Goal: Task Accomplishment & Management: Manage account settings

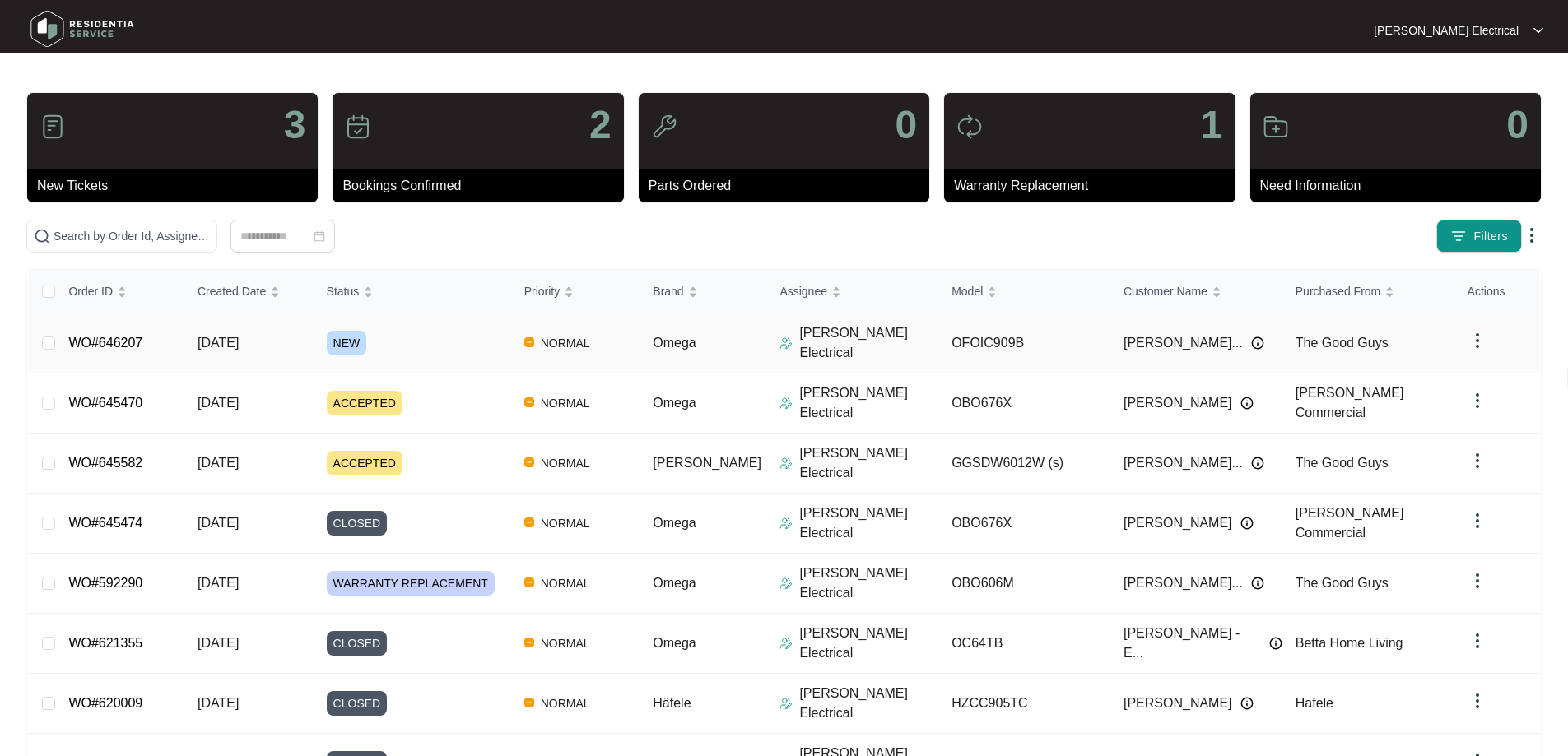
click at [112, 337] on link "WO#646207" at bounding box center [105, 342] width 74 height 14
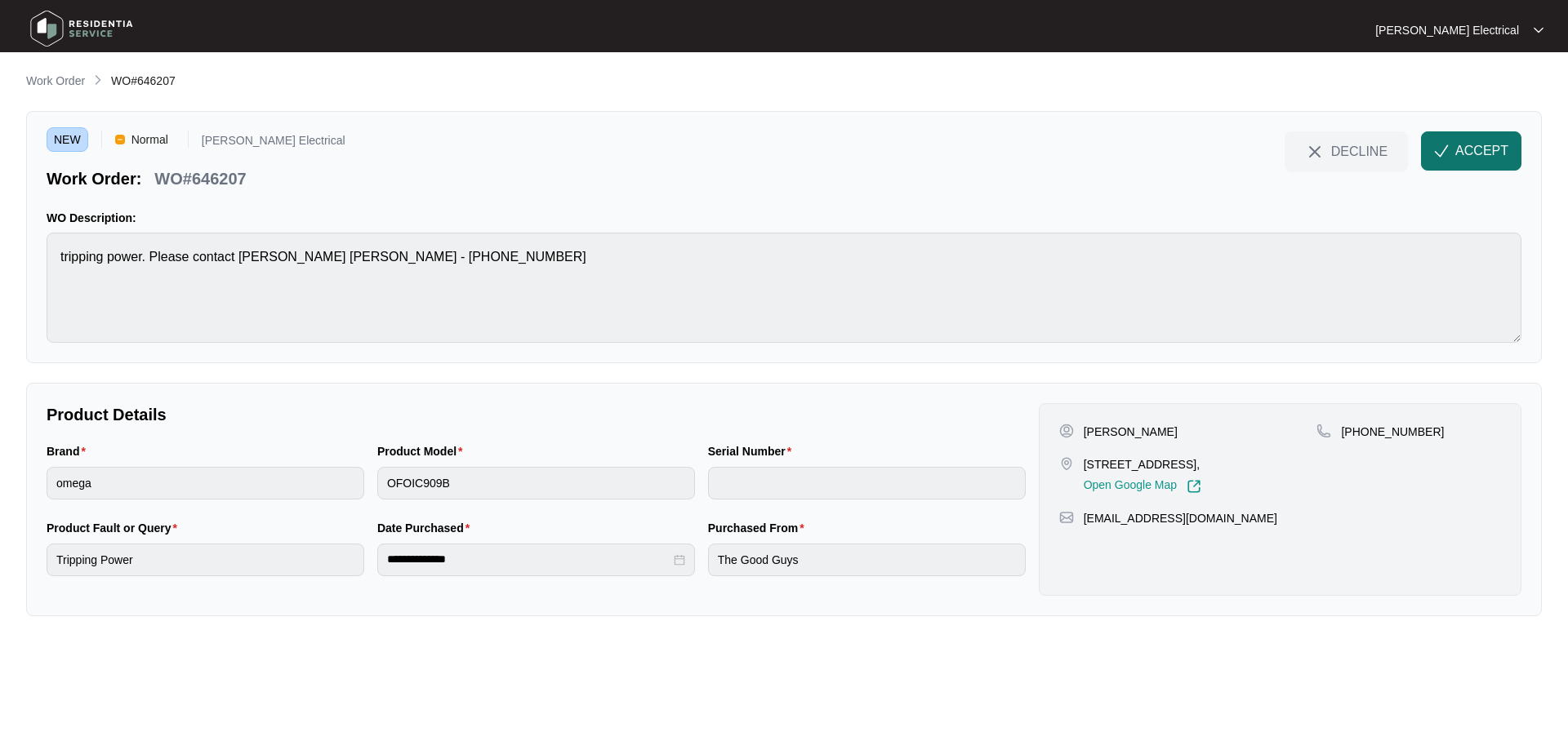
click at [1487, 160] on span "ACCEPT" at bounding box center [1481, 151] width 53 height 20
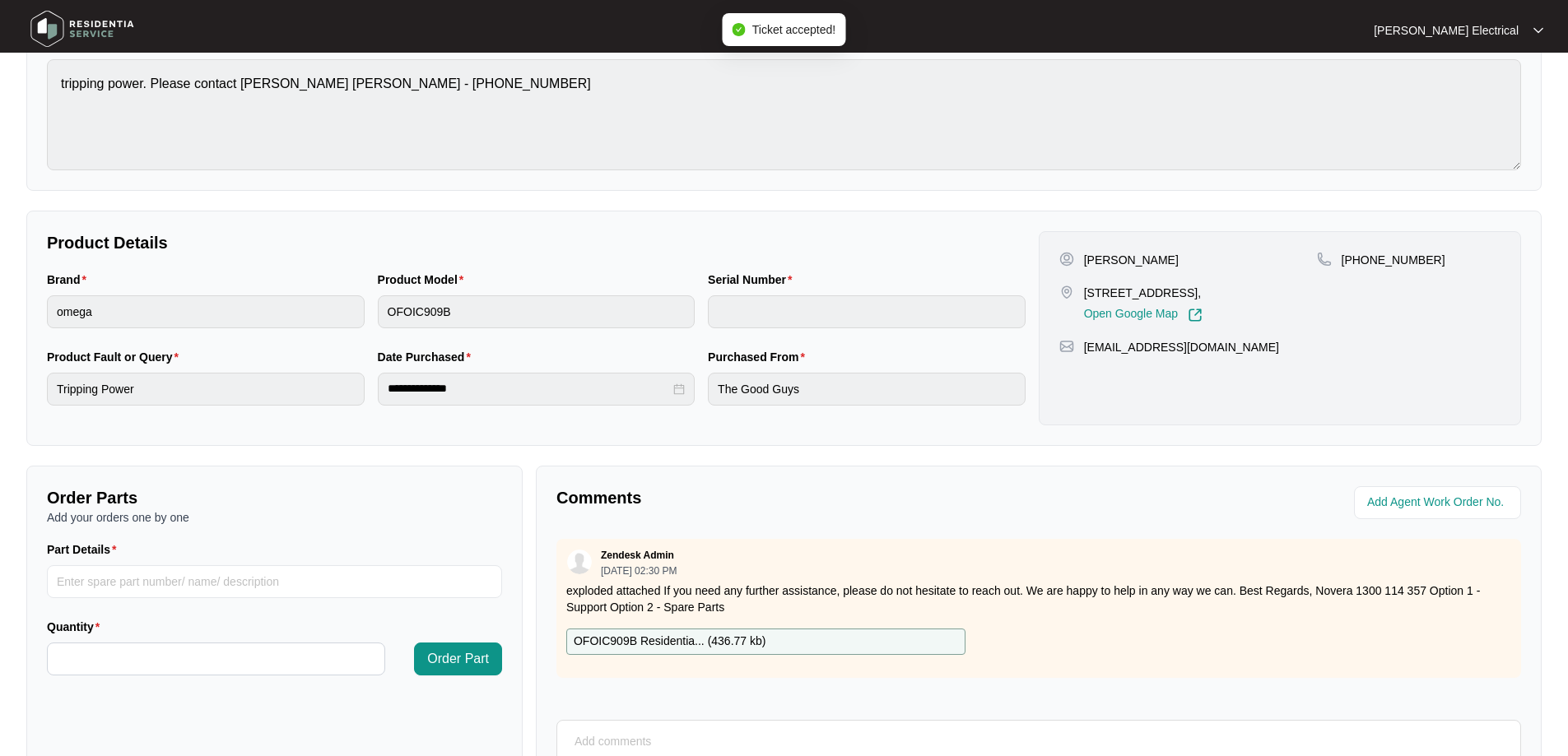
scroll to position [247, 0]
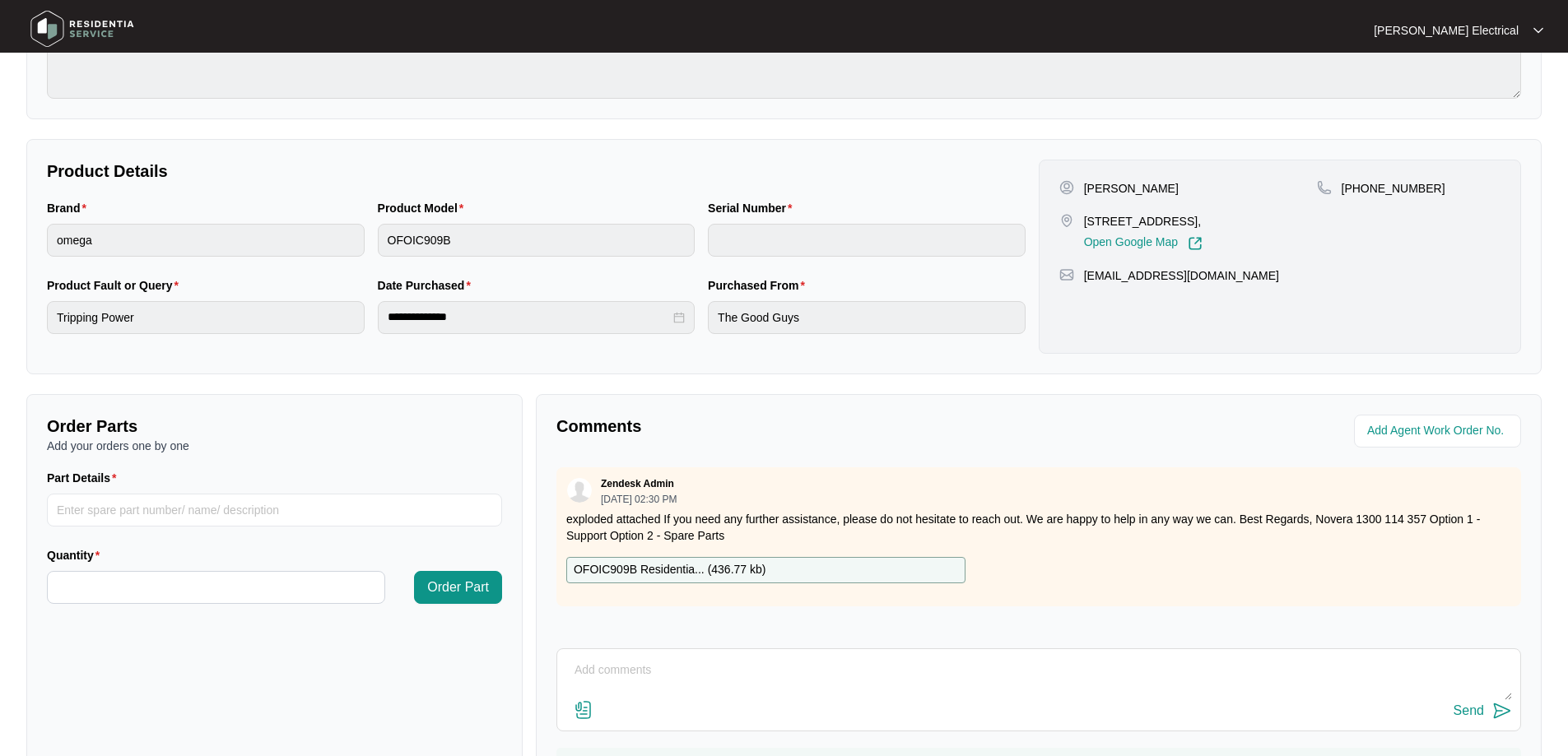
click at [705, 571] on p "OFOIC909B Residentia... ( 436.77 kb )" at bounding box center [670, 570] width 192 height 18
drag, startPoint x: 1084, startPoint y: 220, endPoint x: 1194, endPoint y: 219, distance: 110.0
click at [1194, 219] on p "[STREET_ADDRESS]," at bounding box center [1143, 222] width 118 height 17
copy p "[STREET_ADDRESS]"
drag, startPoint x: 1085, startPoint y: 186, endPoint x: 1176, endPoint y: 190, distance: 91.1
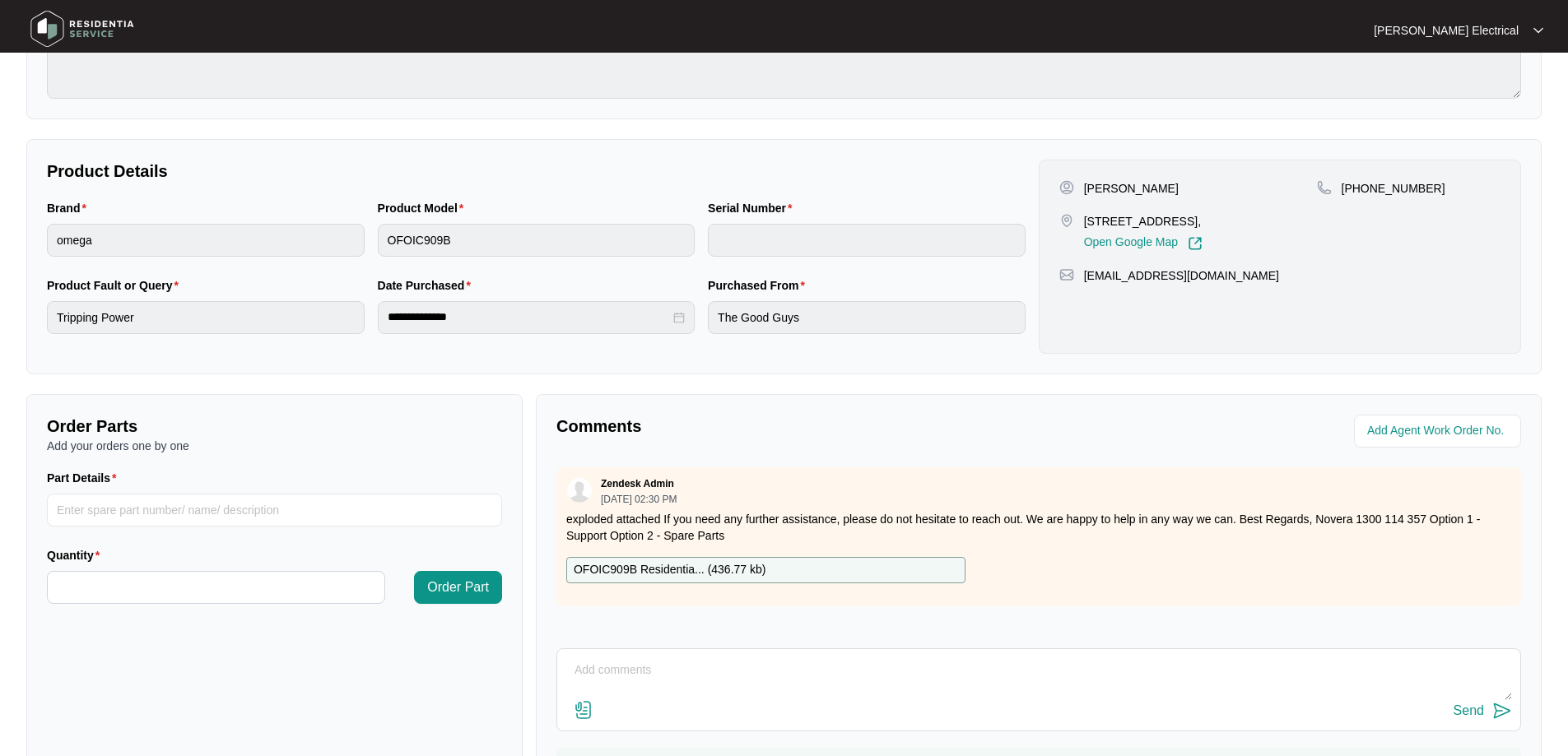
click at [1176, 190] on div "[PERSON_NAME]" at bounding box center [1188, 189] width 257 height 17
copy p "[PERSON_NAME]"
drag, startPoint x: 1425, startPoint y: 188, endPoint x: 1377, endPoint y: 187, distance: 48.0
click at [1365, 192] on div "[PHONE_NUMBER]" at bounding box center [1408, 189] width 183 height 17
copy p "48643000"
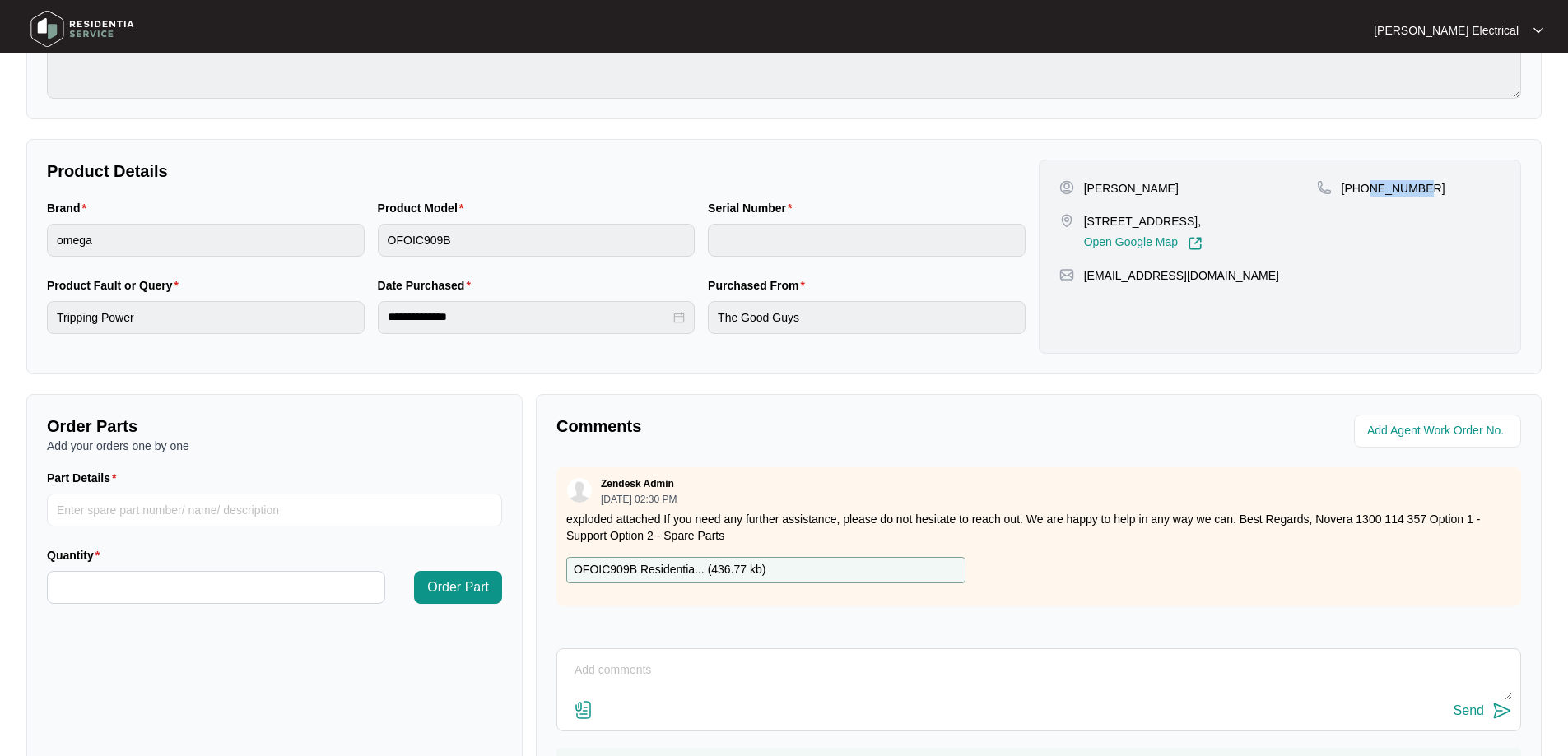
drag, startPoint x: 1278, startPoint y: 271, endPoint x: 1083, endPoint y: 277, distance: 195.1
click at [1083, 277] on div "[EMAIL_ADDRESS][DOMAIN_NAME]" at bounding box center [1281, 276] width 442 height 17
copy p "[EMAIL_ADDRESS][DOMAIN_NAME]"
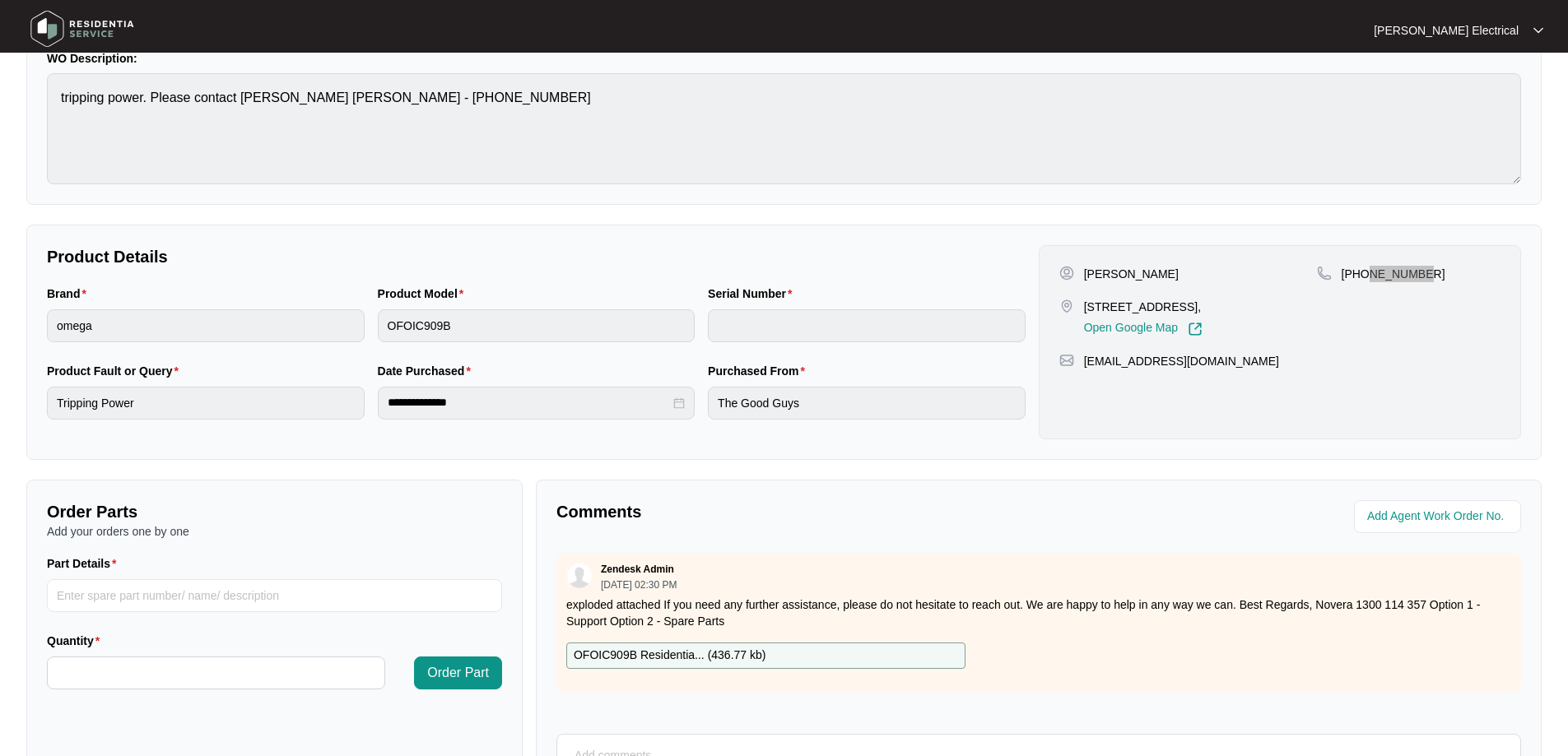
scroll to position [0, 0]
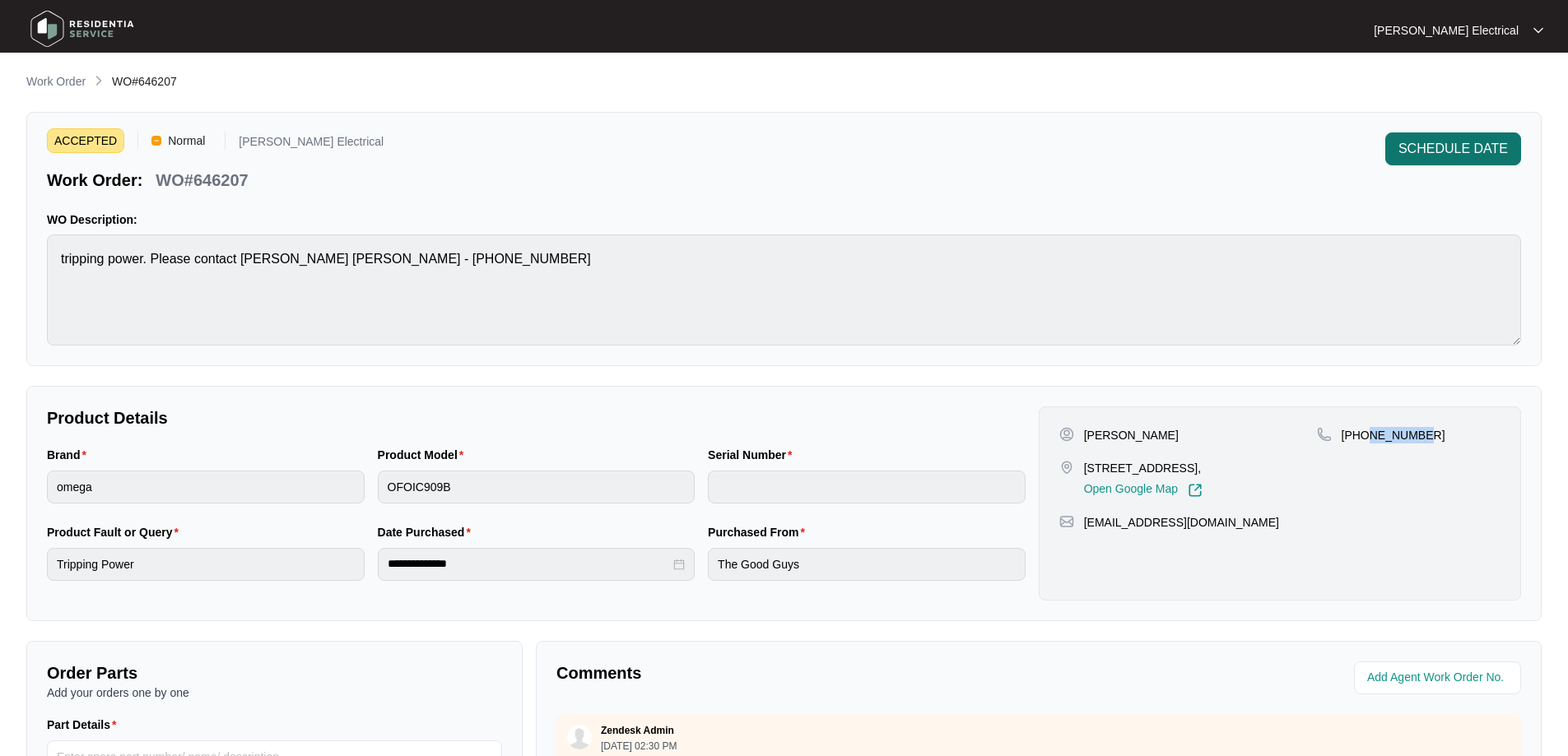
click at [1483, 156] on span "SCHEDULE DATE" at bounding box center [1453, 148] width 110 height 20
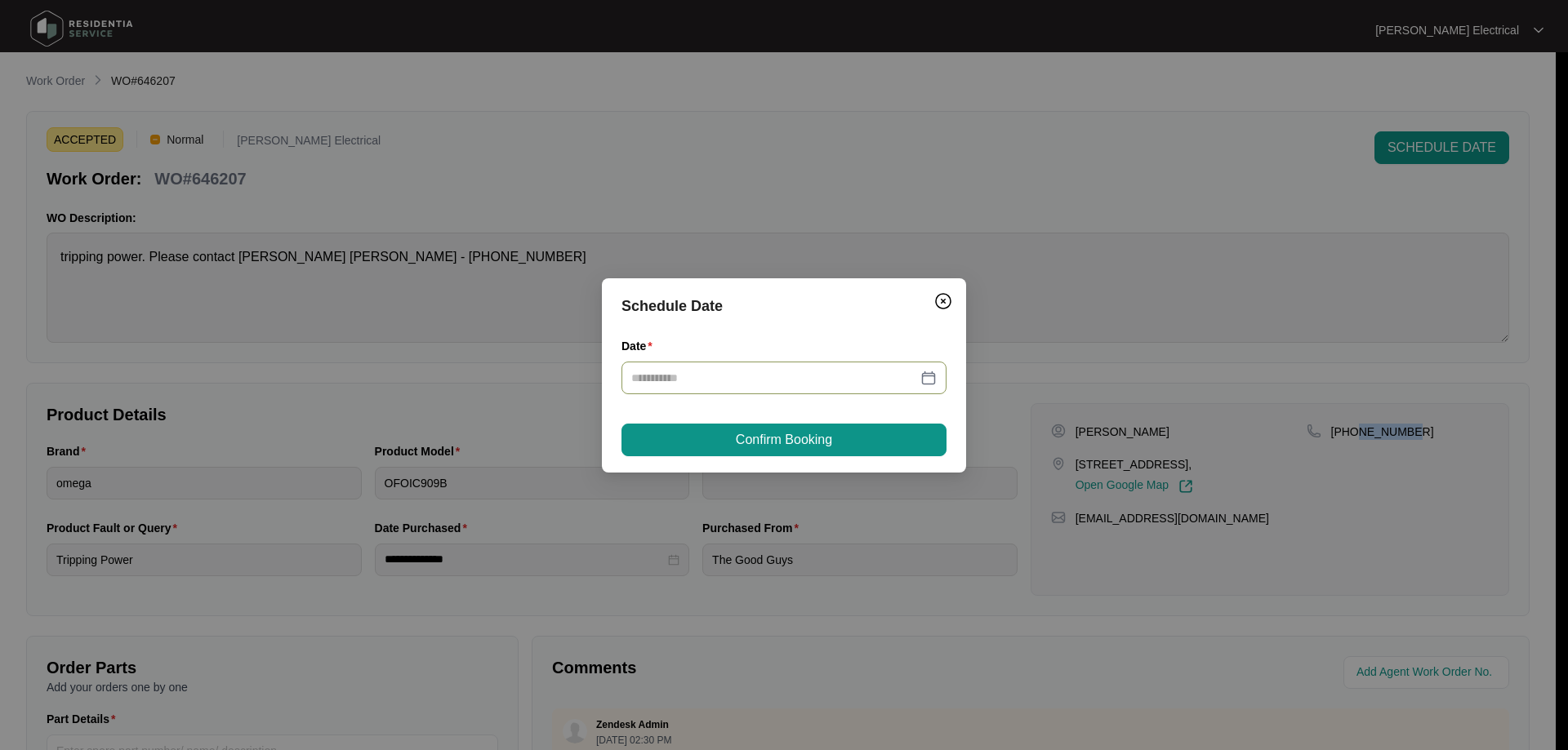
click at [791, 389] on div at bounding box center [784, 377] width 325 height 33
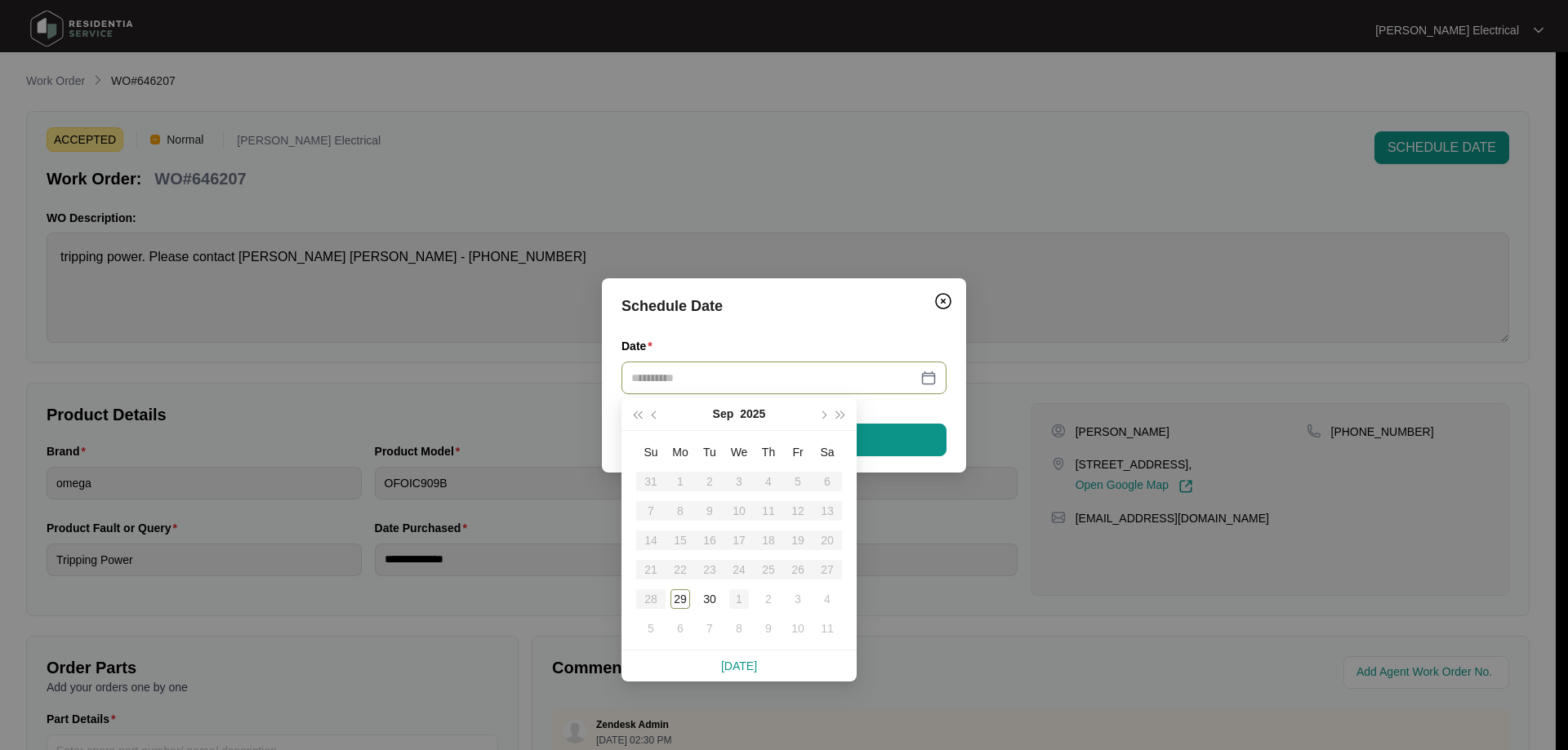
click at [738, 600] on div "1" at bounding box center [738, 599] width 20 height 20
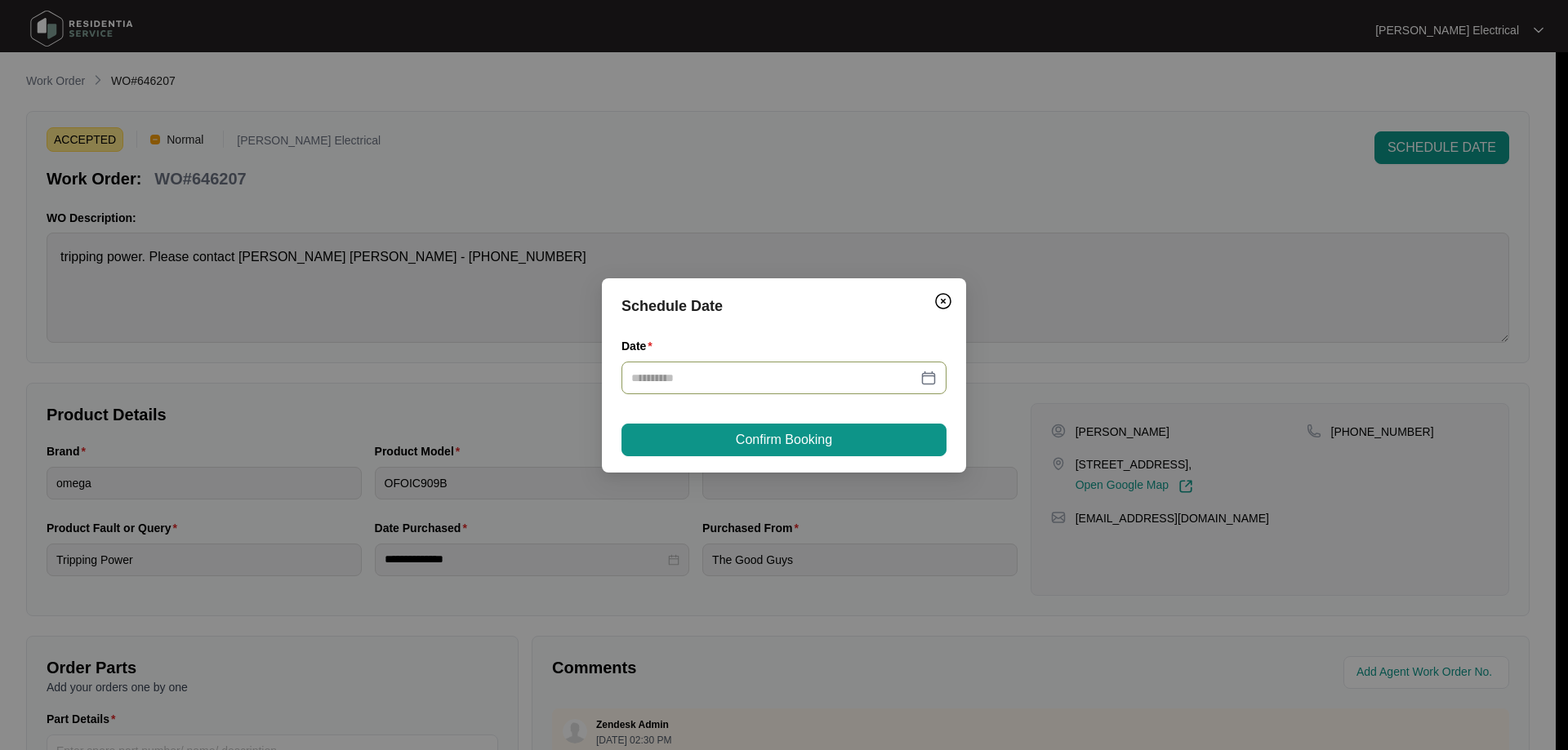
type input "**********"
click at [817, 440] on span "Confirm Booking" at bounding box center [783, 440] width 96 height 20
